Goal: Task Accomplishment & Management: Complete application form

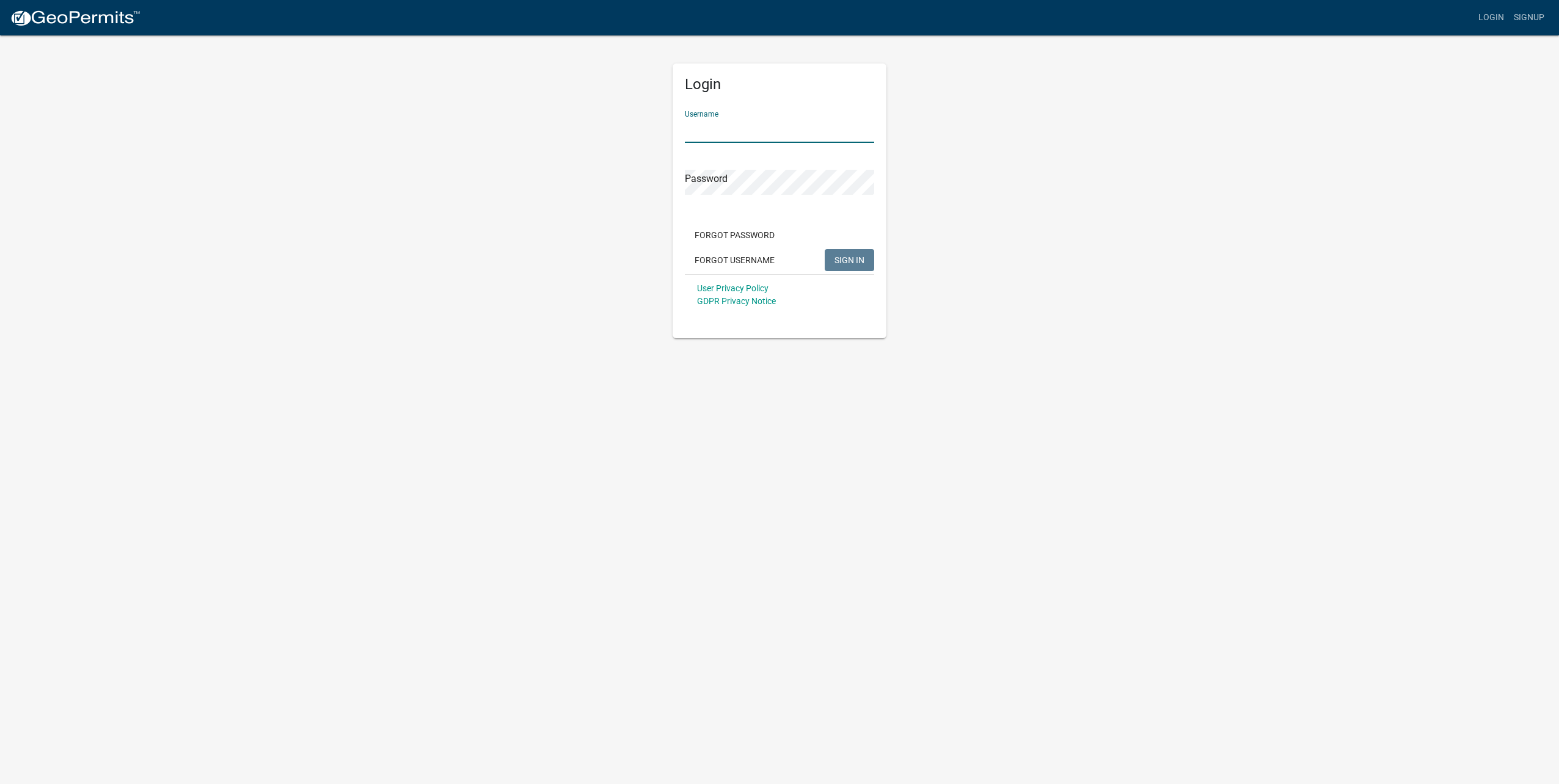
click at [718, 132] on input "Username" at bounding box center [779, 130] width 189 height 25
type input "jimschlieman"
click at [853, 264] on span "SIGN IN" at bounding box center [850, 259] width 30 height 10
click at [746, 131] on input "Username" at bounding box center [779, 130] width 189 height 25
type input "jimschlieman"
